Goal: Task Accomplishment & Management: Manage account settings

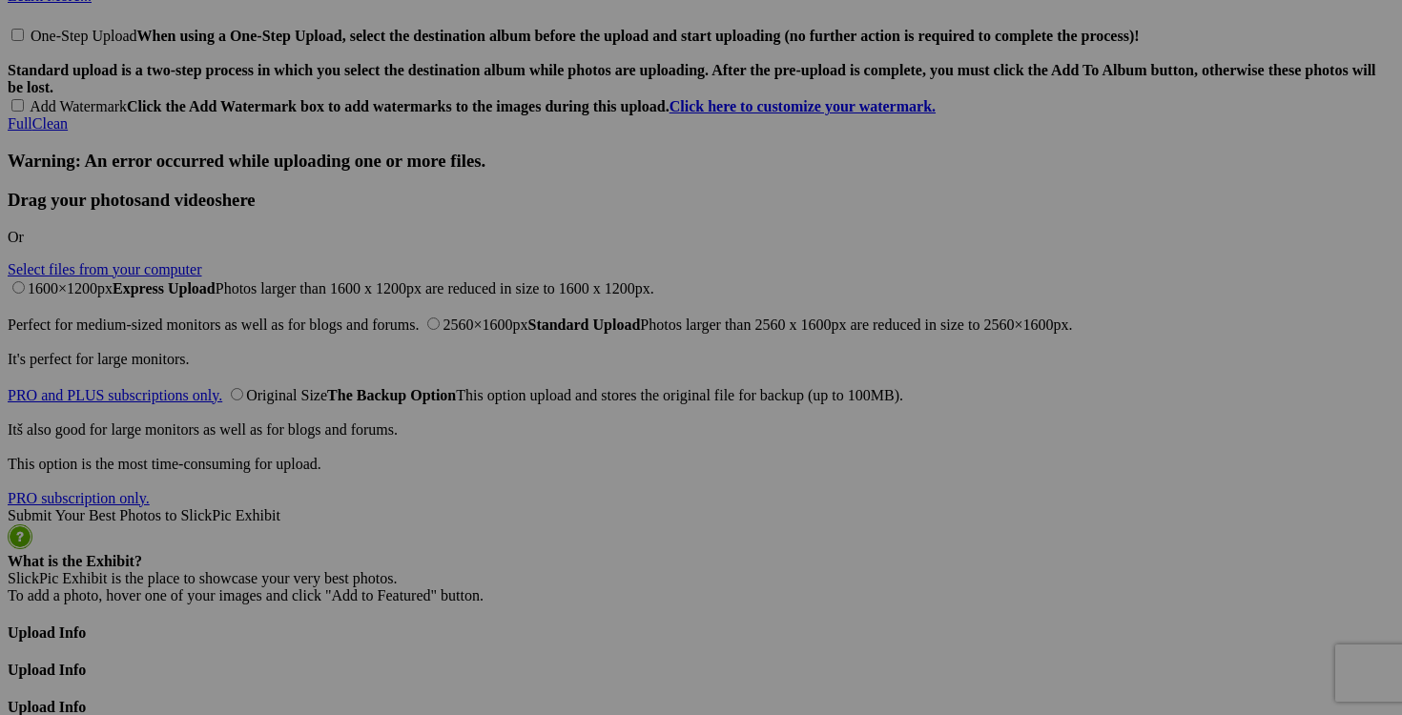
scroll to position [4525, 0]
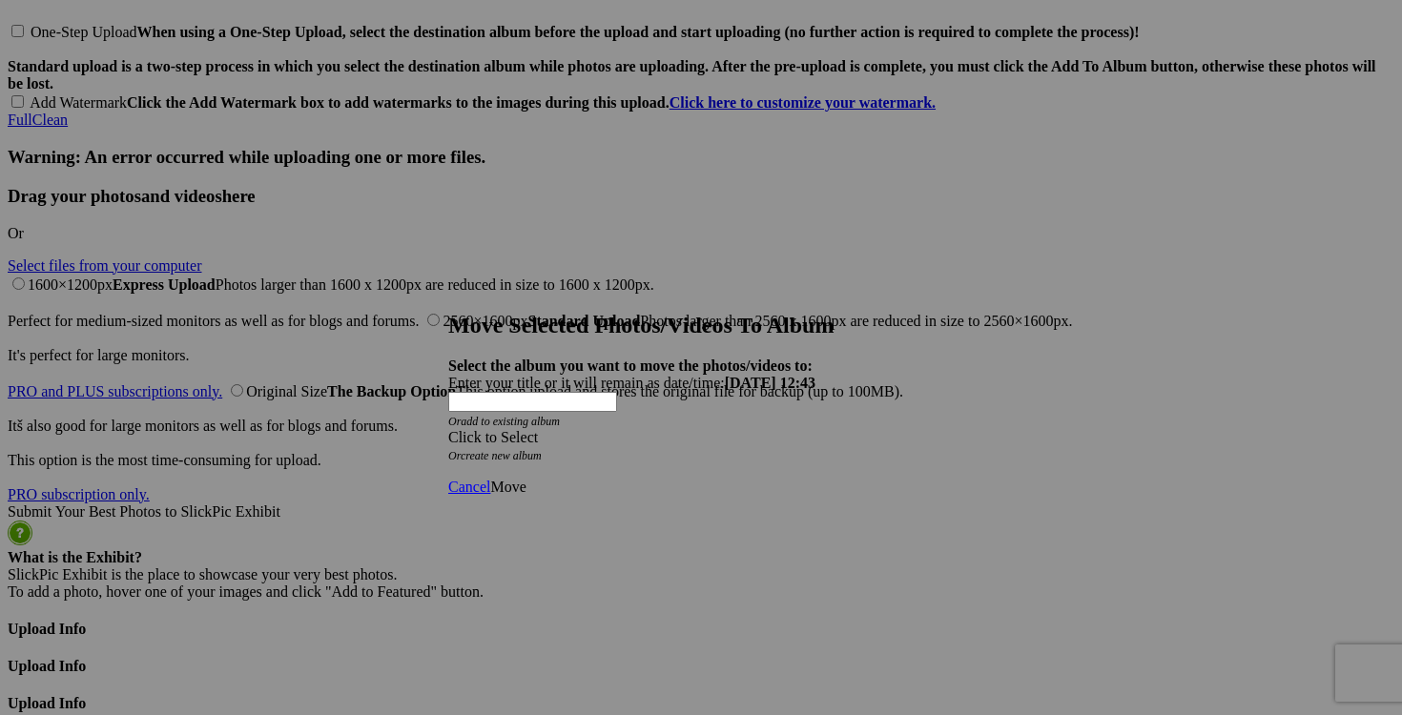
click at [822, 429] on div "Click to Select" at bounding box center [700, 437] width 505 height 17
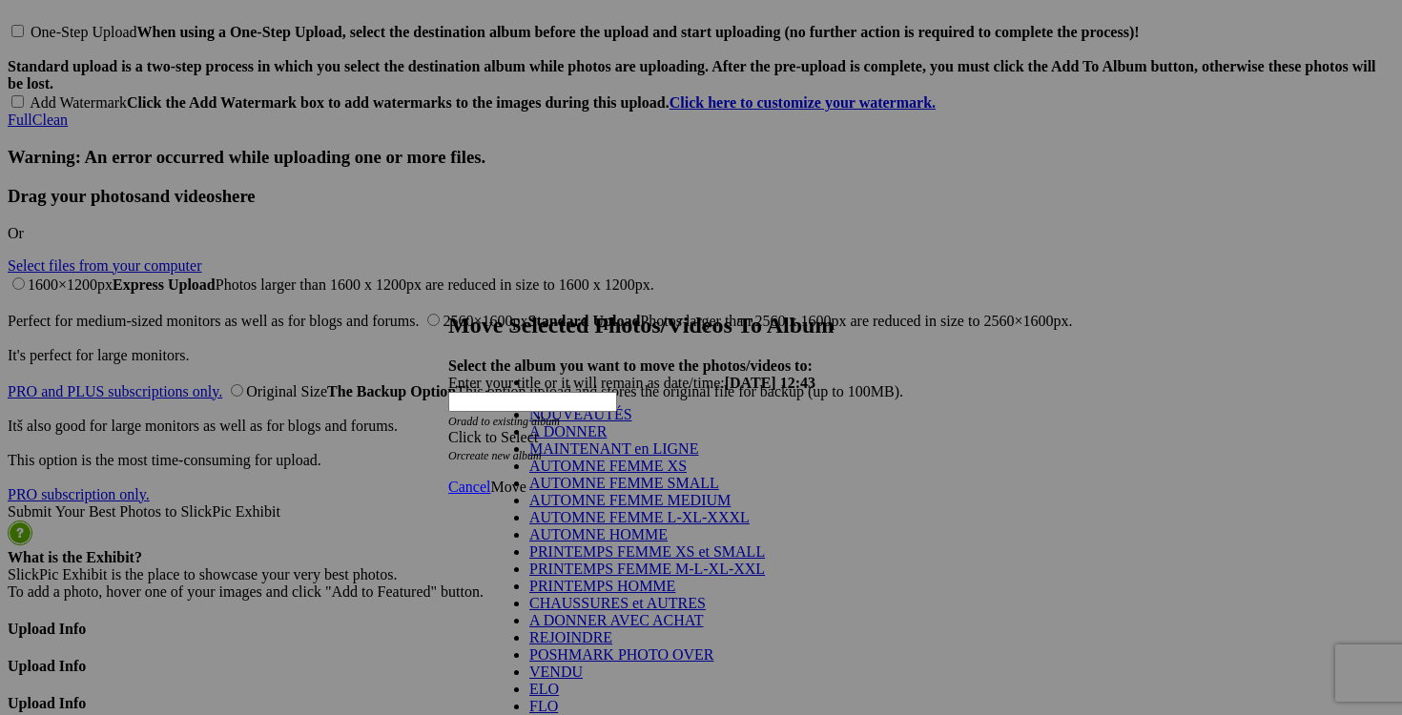
click at [632, 422] on link "NOUVEAUTÉS" at bounding box center [580, 414] width 103 height 16
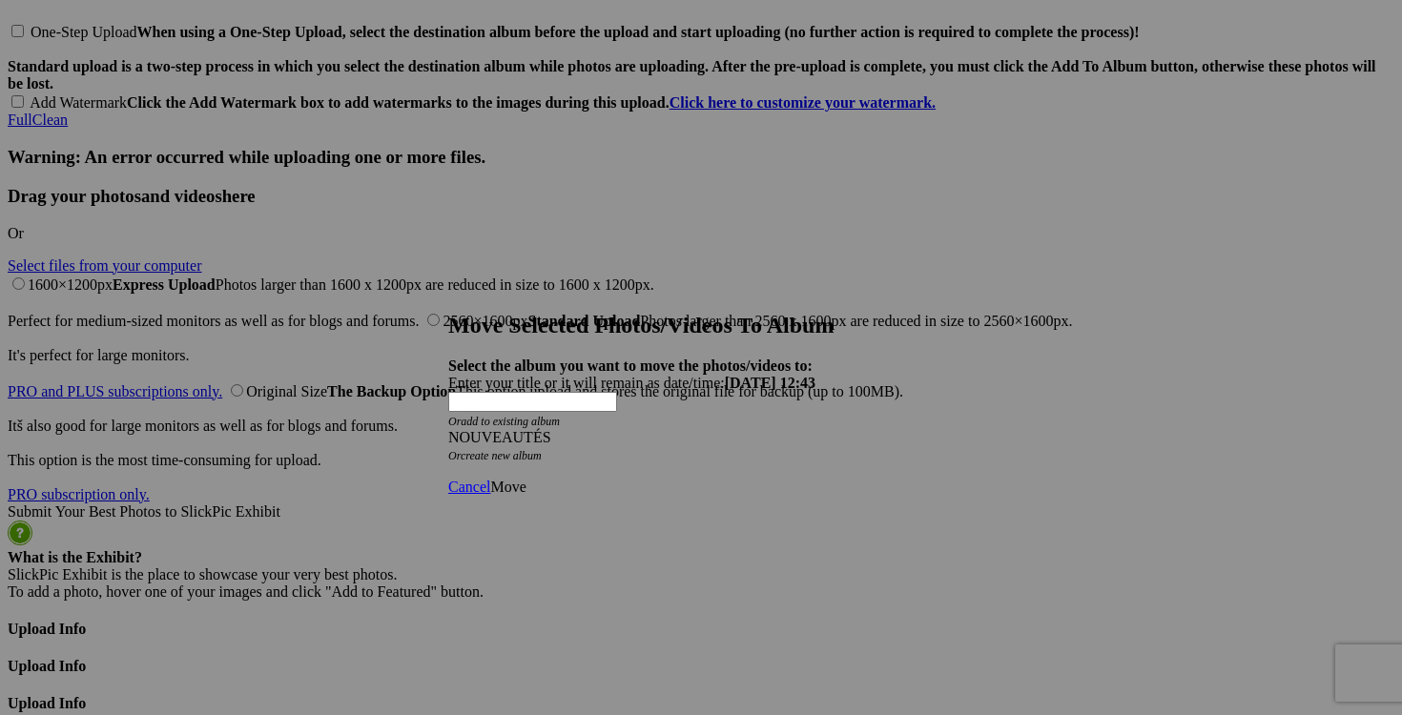
click at [525, 479] on span "Move" at bounding box center [507, 487] width 35 height 16
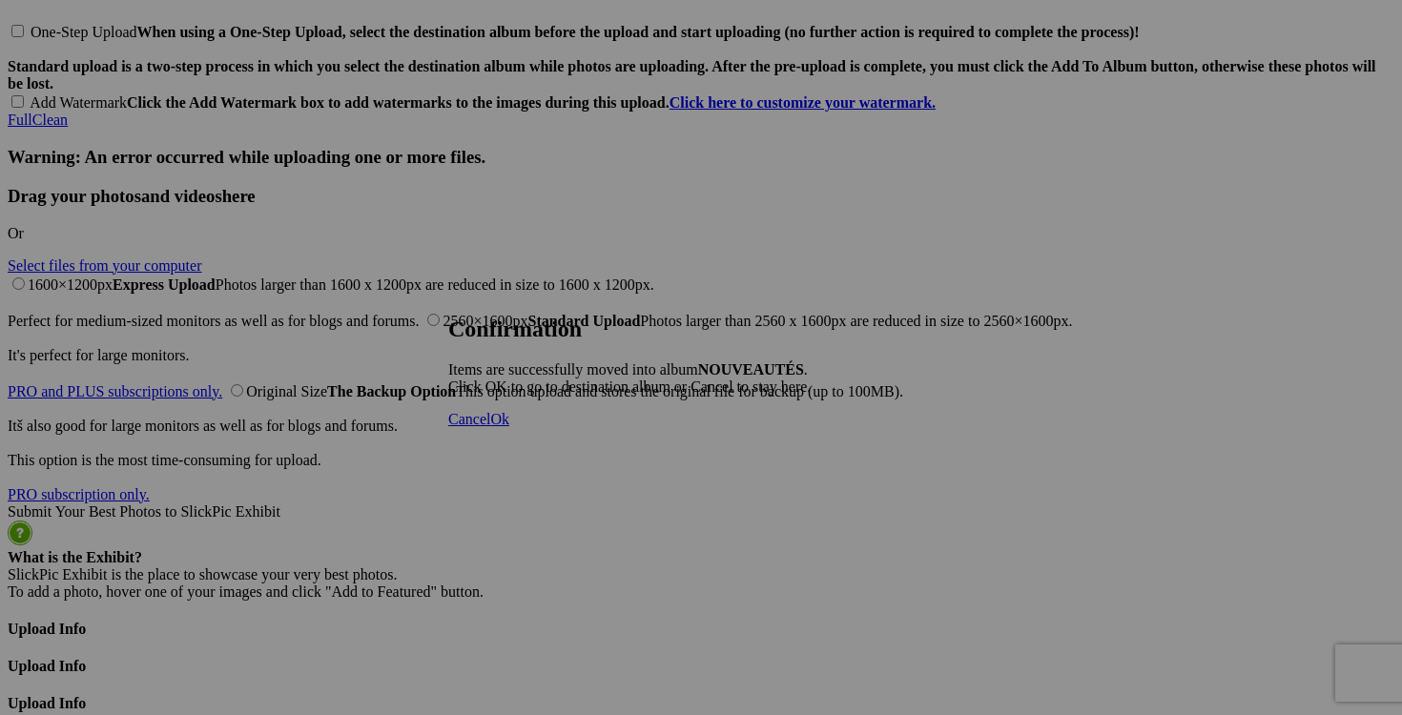
click at [490, 427] on span "Cancel" at bounding box center [469, 419] width 42 height 16
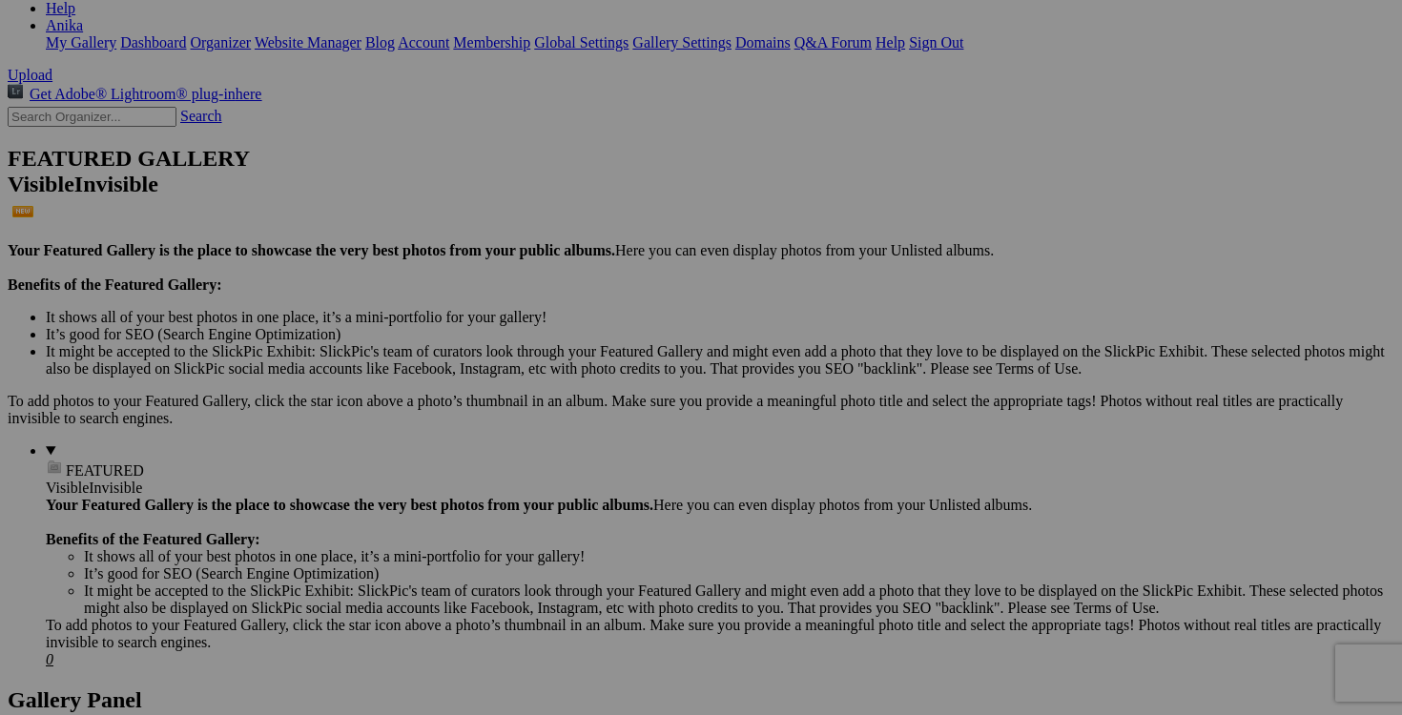
scroll to position [0, 0]
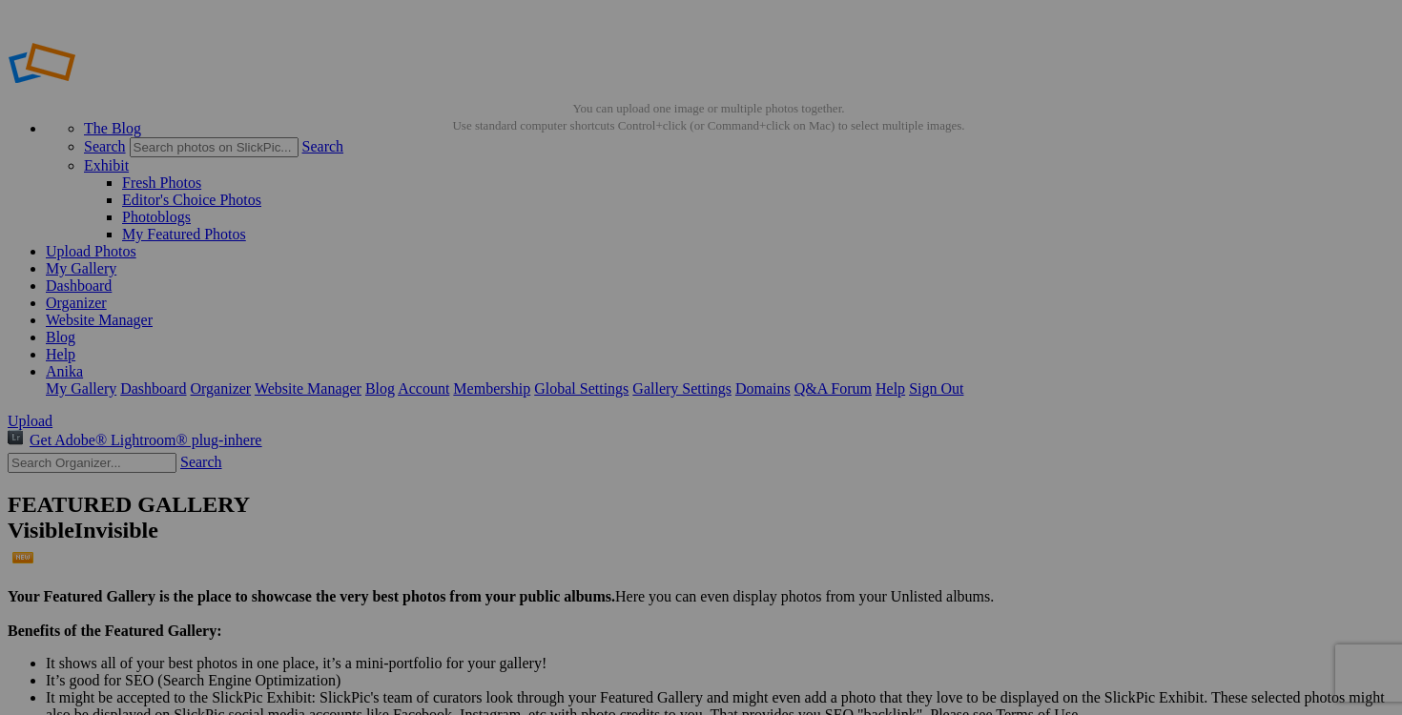
click at [112, 278] on link "Dashboard" at bounding box center [79, 286] width 66 height 16
